Goal: Task Accomplishment & Management: Complete application form

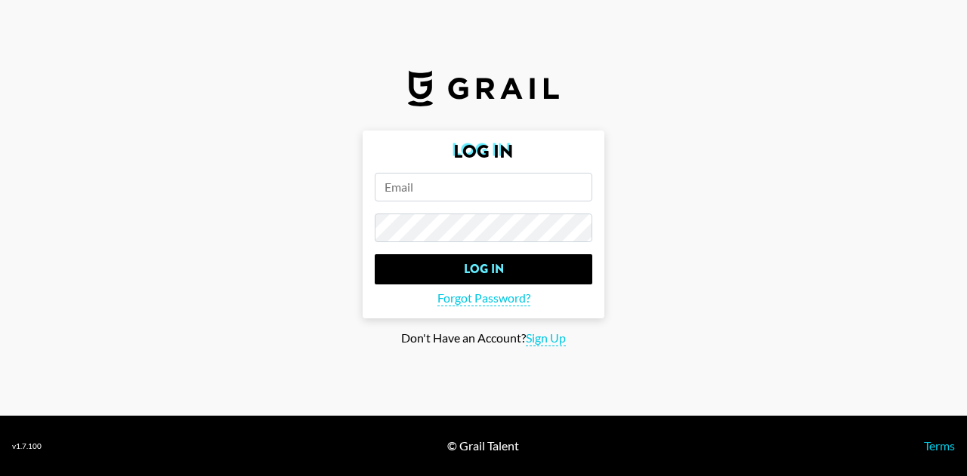
click at [418, 183] on input "email" at bounding box center [483, 187] width 217 height 29
type input "ero"
click at [541, 335] on span "Sign Up" at bounding box center [546, 339] width 40 height 16
type input "Sign Up"
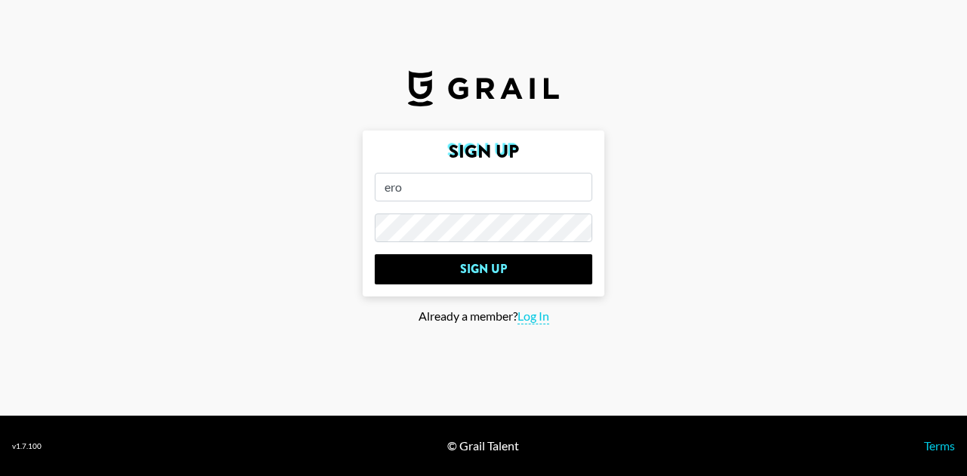
click at [467, 193] on input "ero" at bounding box center [483, 187] width 217 height 29
type input "[PERSON_NAME][EMAIL_ADDRESS][DOMAIN_NAME]"
click at [375, 254] on input "Sign Up" at bounding box center [483, 269] width 217 height 30
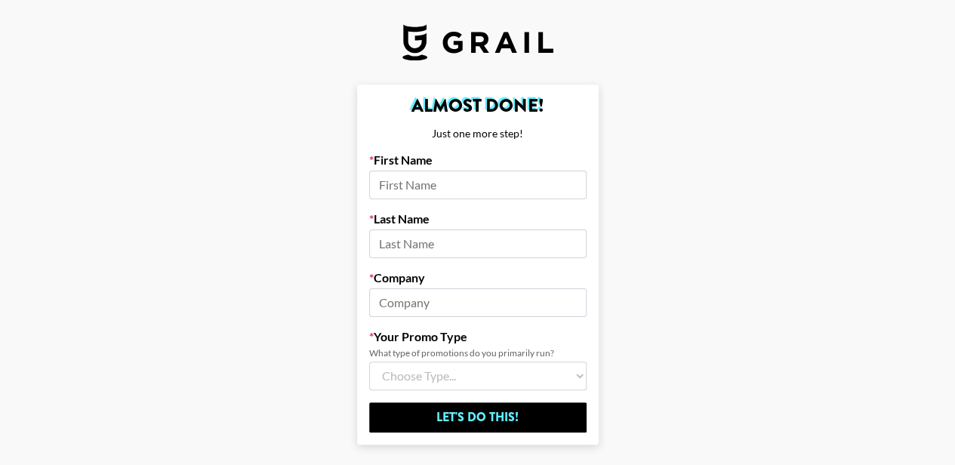
click at [421, 194] on input at bounding box center [477, 185] width 217 height 29
type input "[PERSON_NAME]"
click at [409, 298] on input at bounding box center [477, 302] width 217 height 29
type input "Grail Talent Agency"
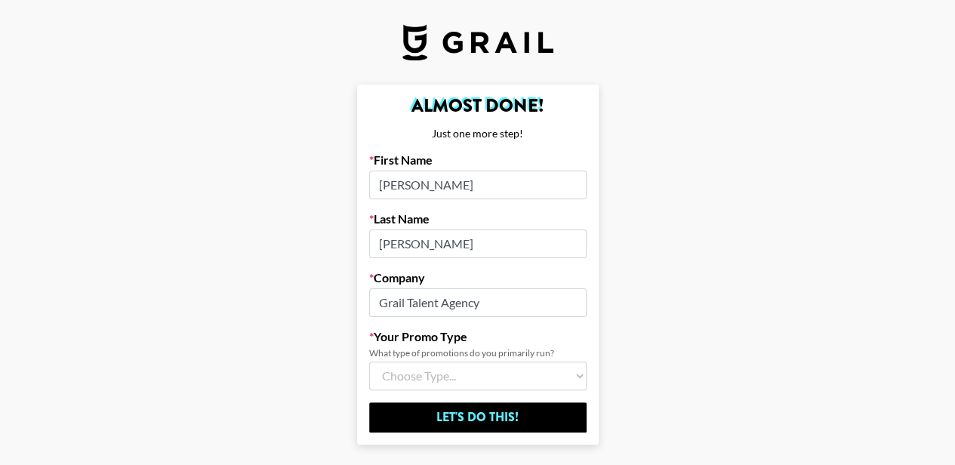
click at [403, 381] on select "Choose Type... Song Promos Brand Promos Both (I work at an Agency)" at bounding box center [477, 376] width 217 height 29
select select "Multi"
click at [375, 362] on select "Choose Type... Song Promos Brand Promos Both (I work at an Agency)" at bounding box center [477, 376] width 217 height 29
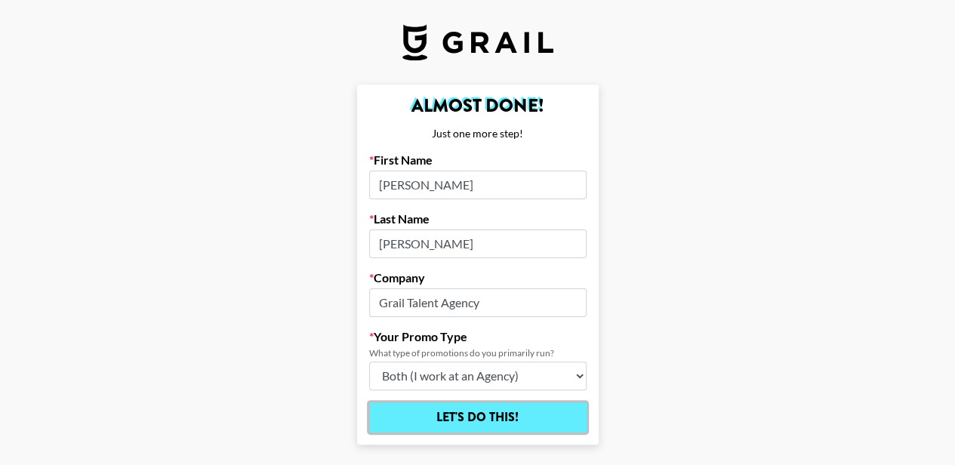
click at [415, 421] on input "Let's Do This!" at bounding box center [477, 417] width 217 height 30
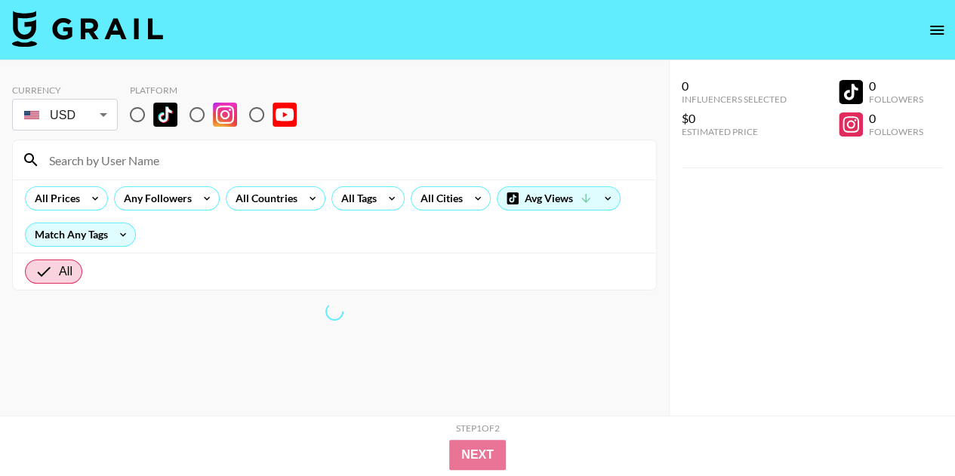
click at [138, 115] on input "radio" at bounding box center [138, 115] width 32 height 32
radio input "true"
